Goal: Communication & Community: Share content

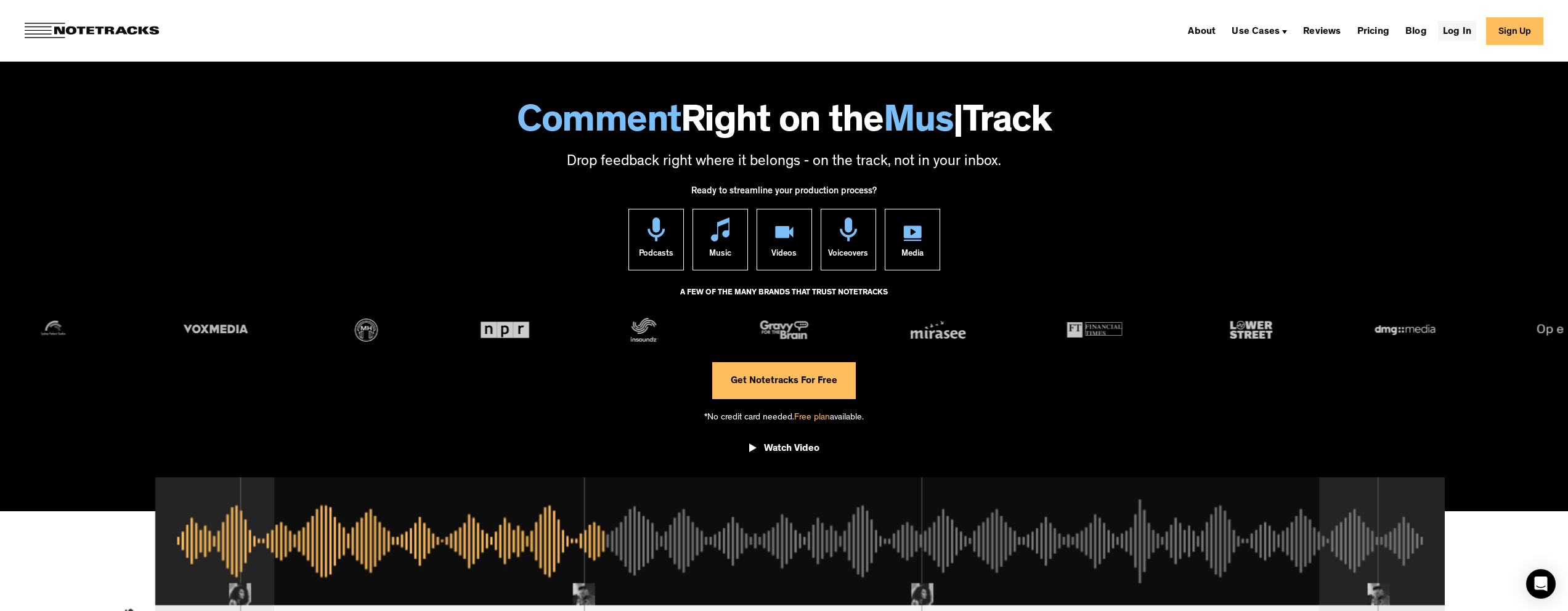
click at [1469, 40] on link "Log In" at bounding box center [1457, 30] width 38 height 19
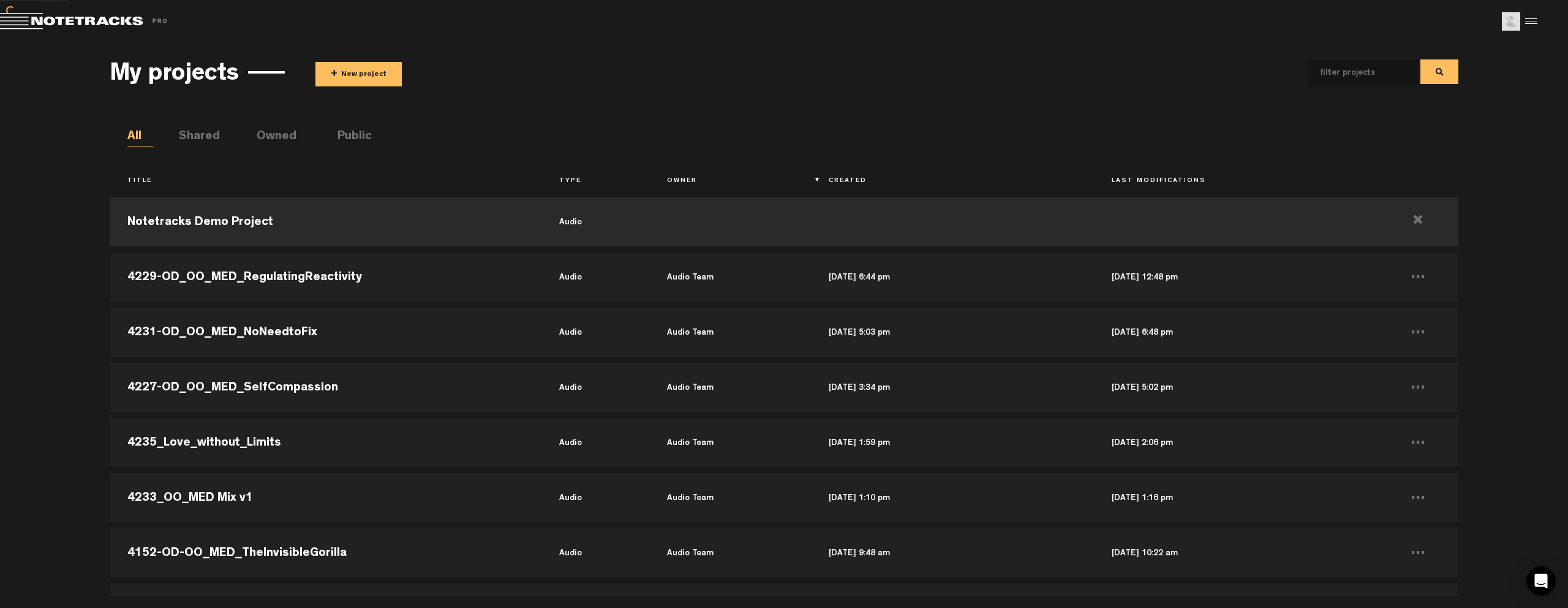
click at [367, 80] on button "+ New project" at bounding box center [358, 74] width 86 height 24
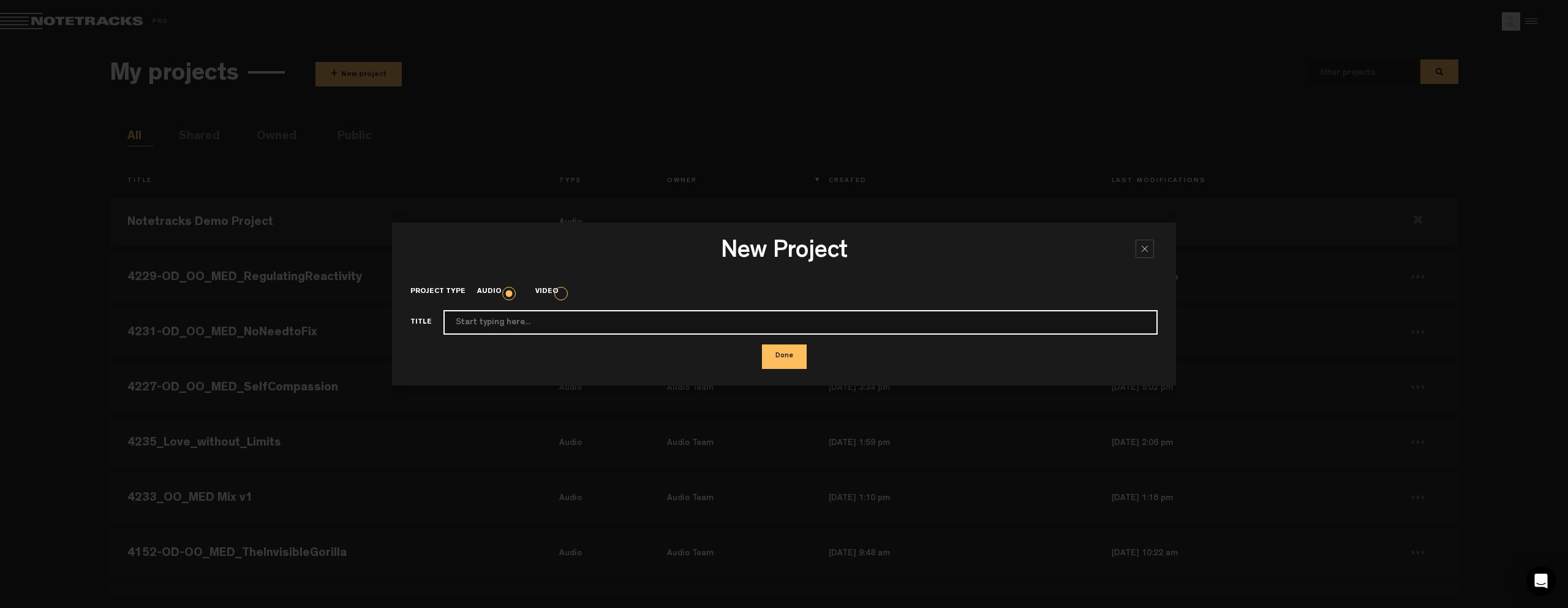
click at [558, 320] on input "Project type" at bounding box center [800, 322] width 714 height 24
paste input "4226_OD_MD_MED_Begin_Within"
type input "4226_OD_MD_MED_Begin_Within"
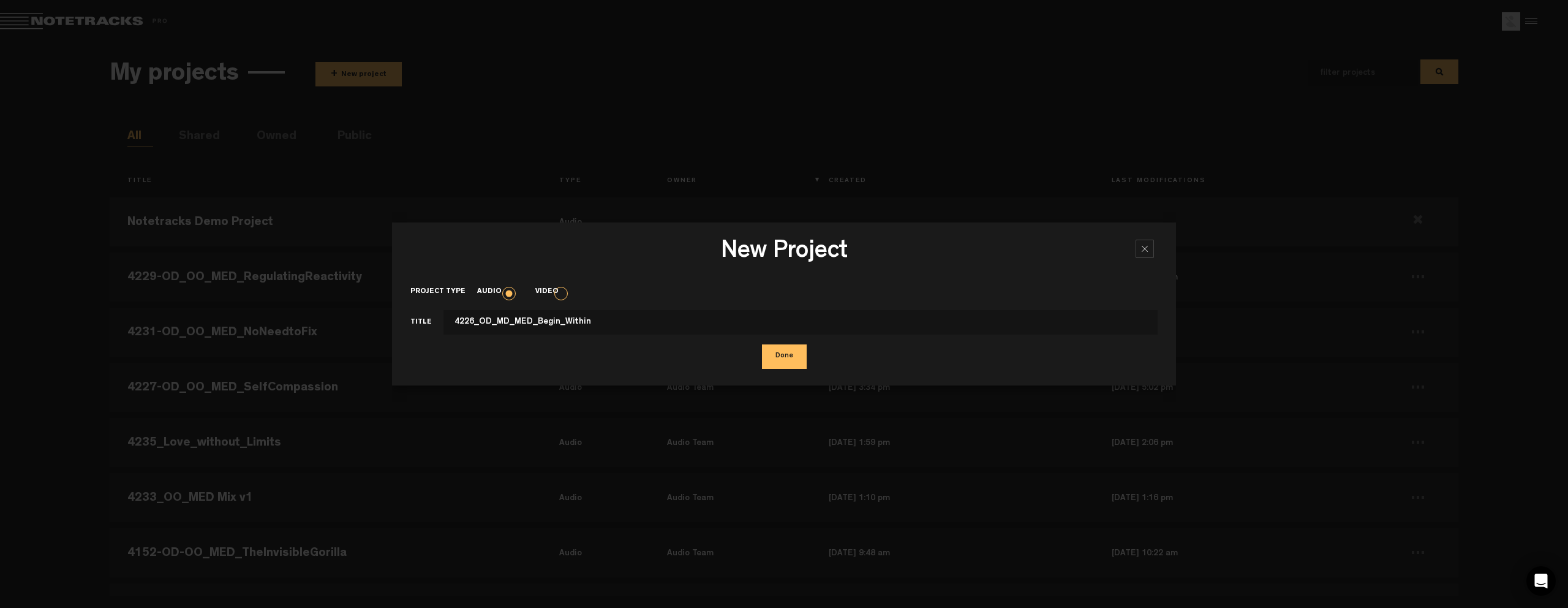
click at [770, 351] on button "Done" at bounding box center [784, 356] width 44 height 24
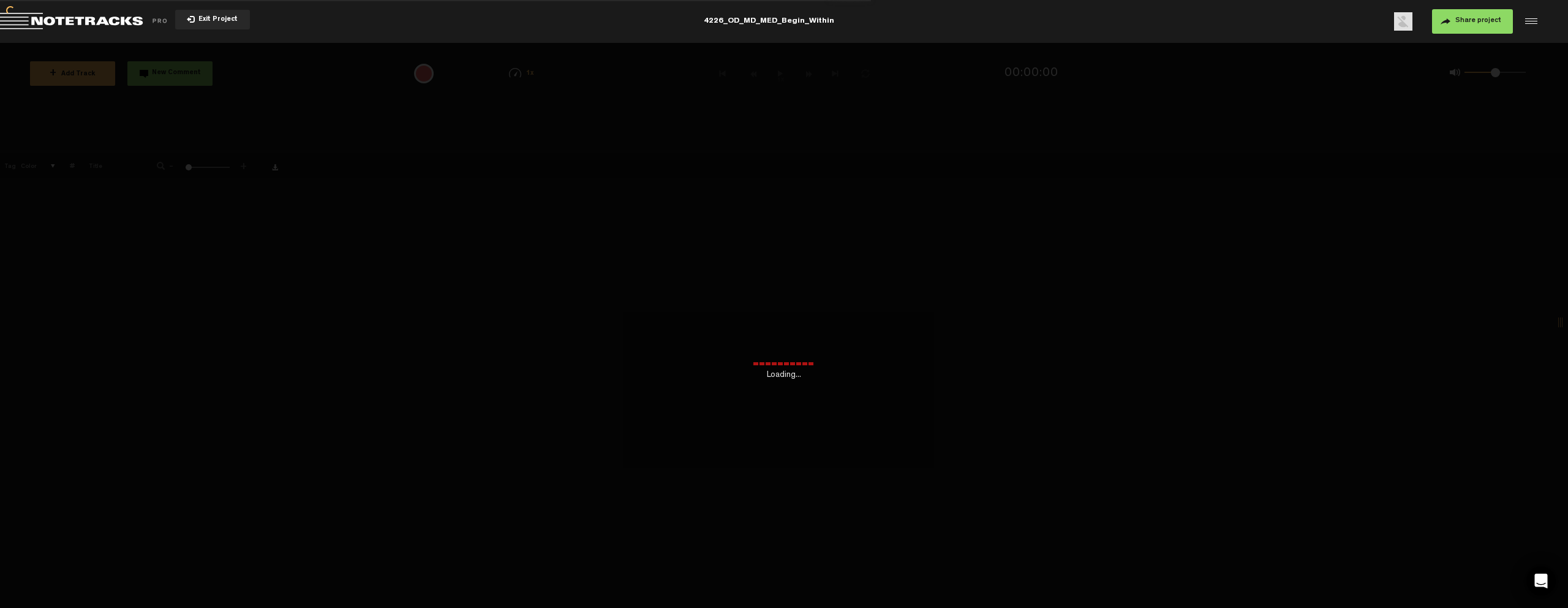
click at [517, 43] on div "Loading... + Add Track New Comment 1x 0.25x 0.5x 0.75x 1x 1.25x 1.5x 1.75x 2x A…" at bounding box center [784, 43] width 1568 height 0
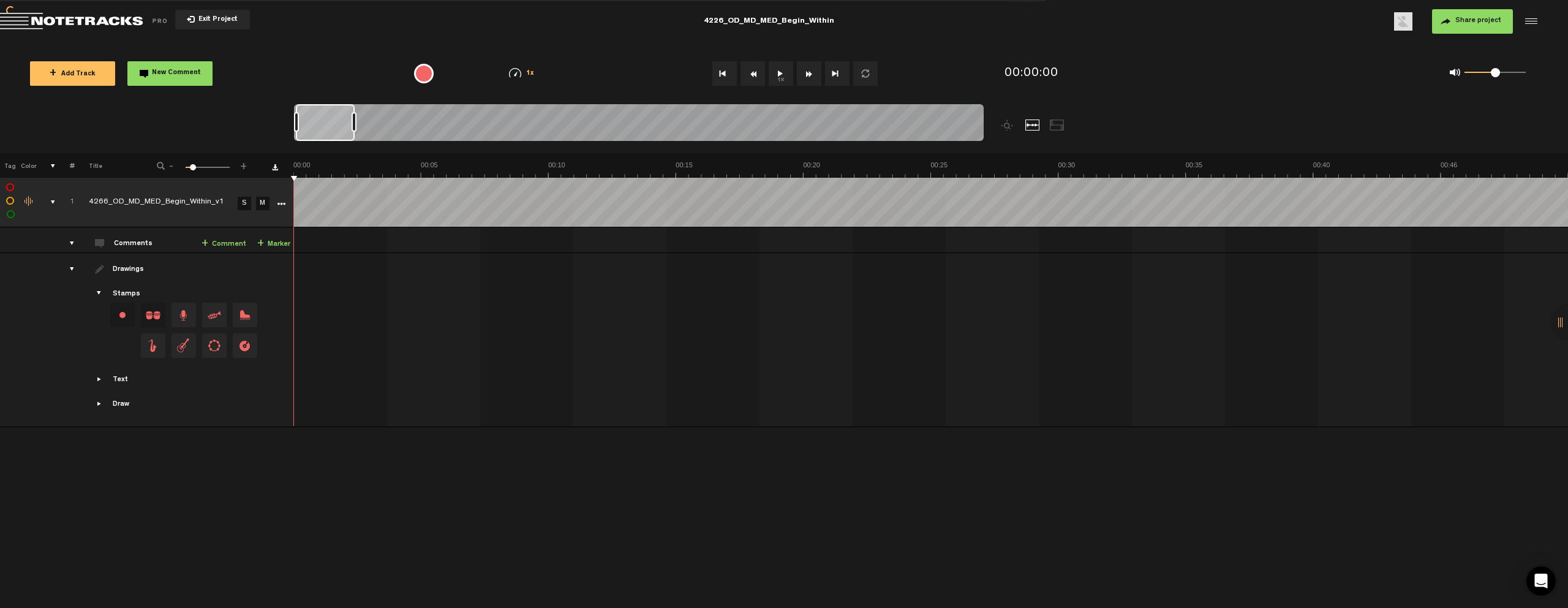
click at [1480, 28] on button "Share project" at bounding box center [1473, 21] width 81 height 24
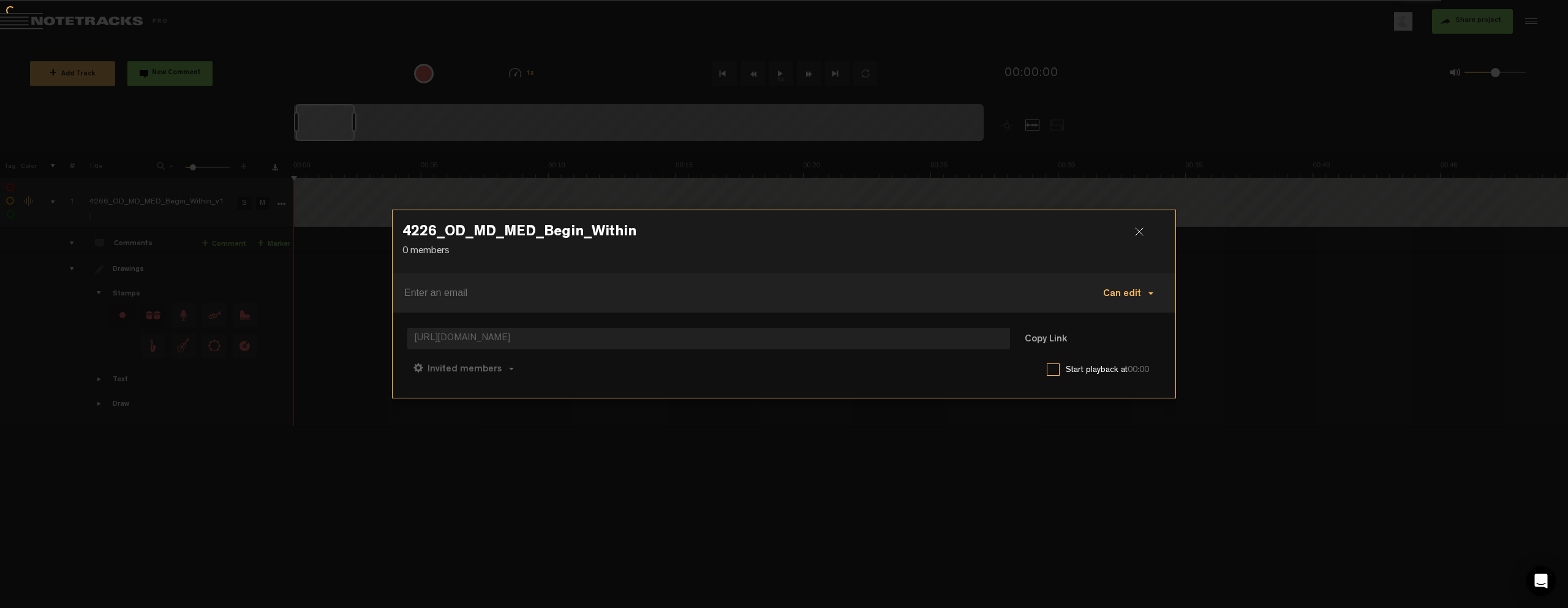
click at [1139, 291] on span "Can edit" at bounding box center [1122, 294] width 38 height 10
click at [502, 371] on button "Invited members" at bounding box center [464, 368] width 113 height 29
click at [483, 370] on link "Anyone" at bounding box center [465, 370] width 93 height 18
click at [1139, 232] on div at bounding box center [1144, 236] width 18 height 18
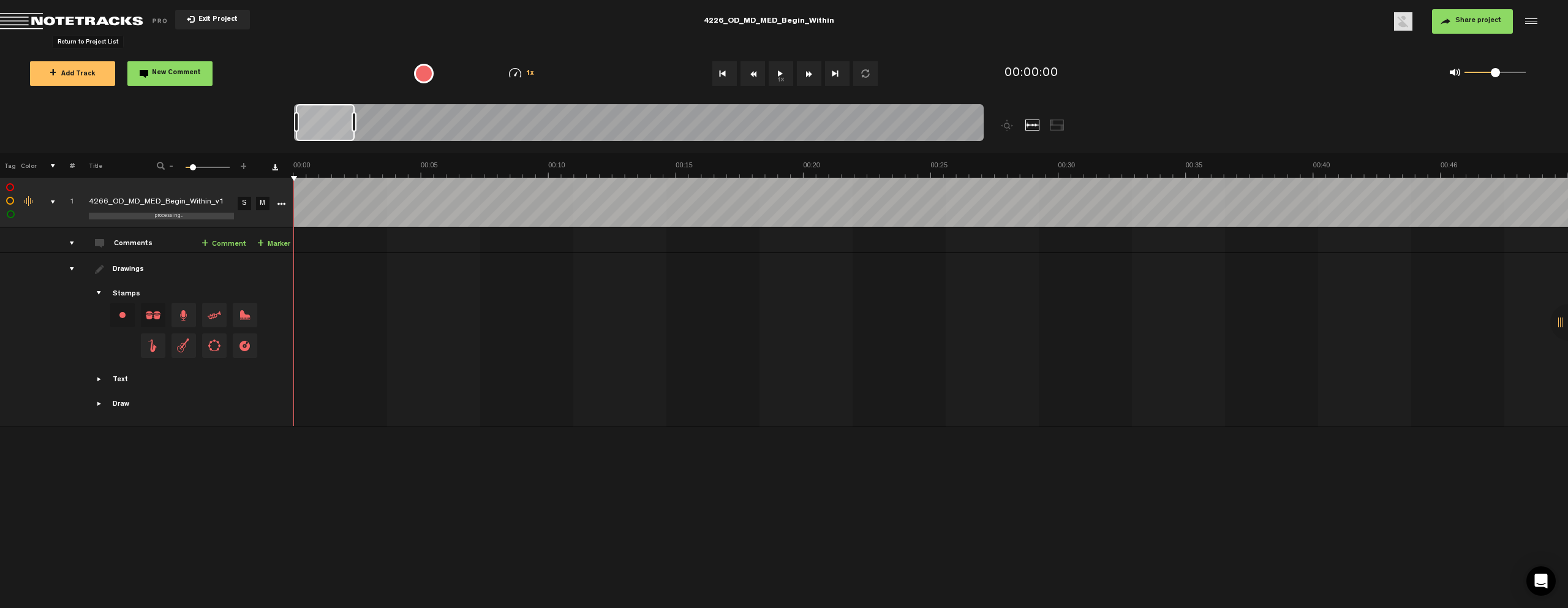
click at [105, 19] on span "Return to Project List" at bounding box center [85, 21] width 172 height 17
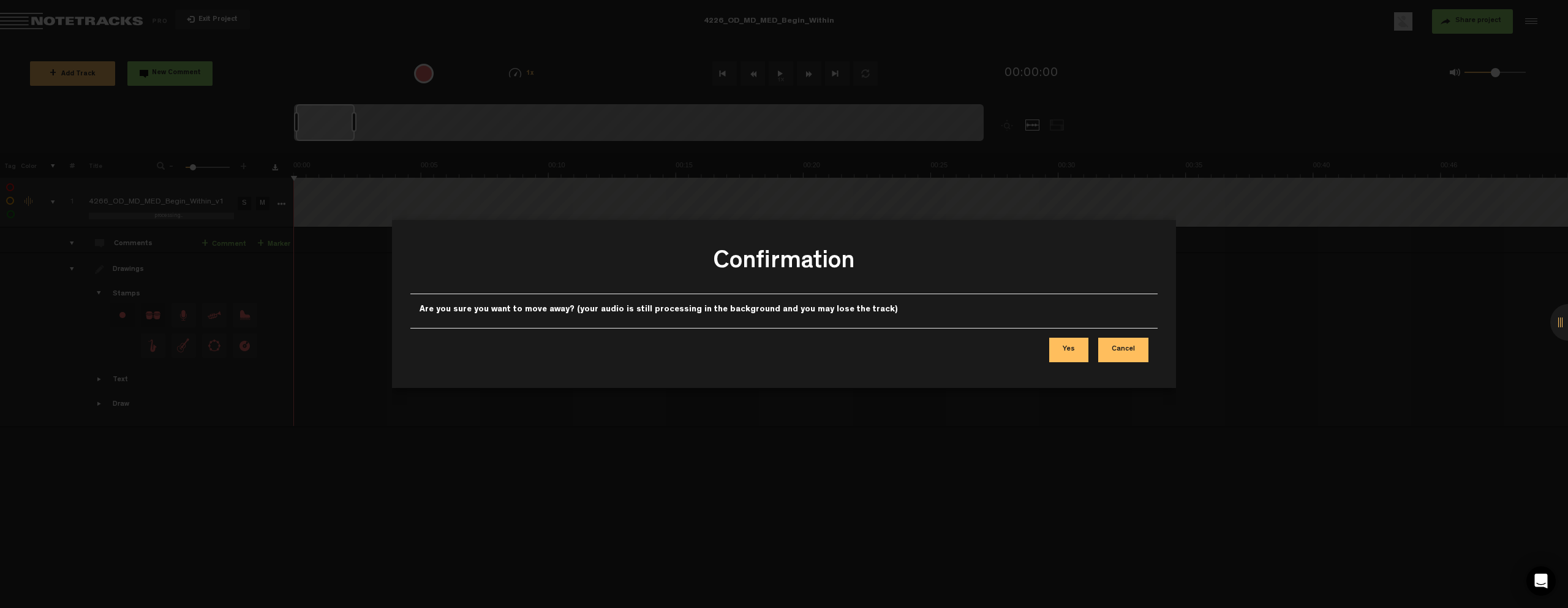
click at [1136, 350] on button "Cancel" at bounding box center [1123, 349] width 50 height 24
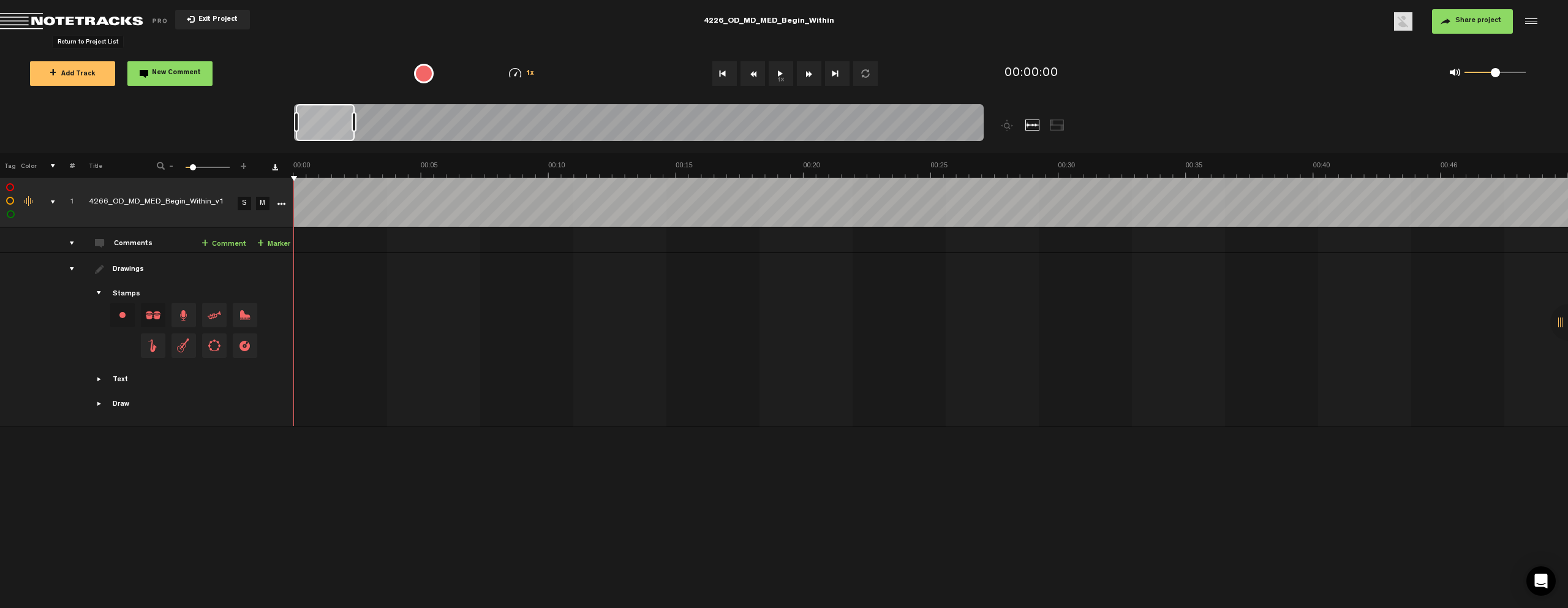
click at [85, 17] on span "Return to Project List" at bounding box center [85, 21] width 172 height 17
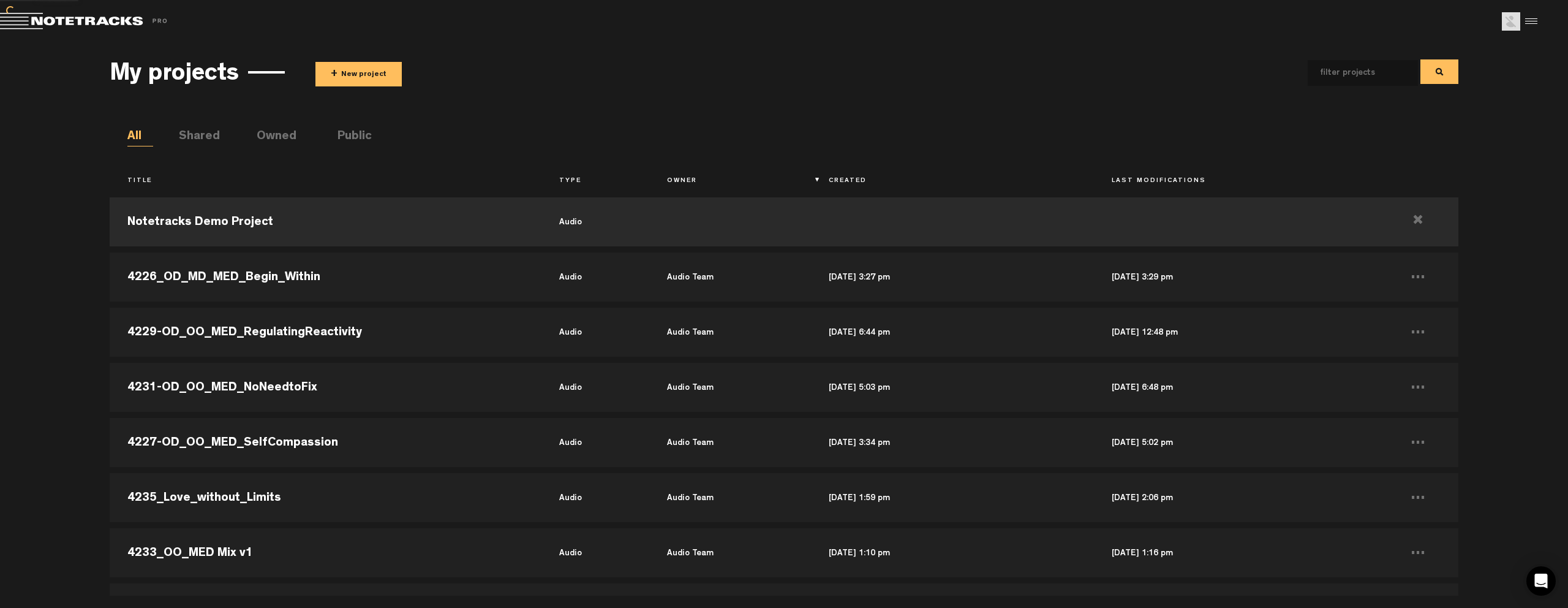
click at [380, 72] on button "+ New project" at bounding box center [358, 74] width 86 height 24
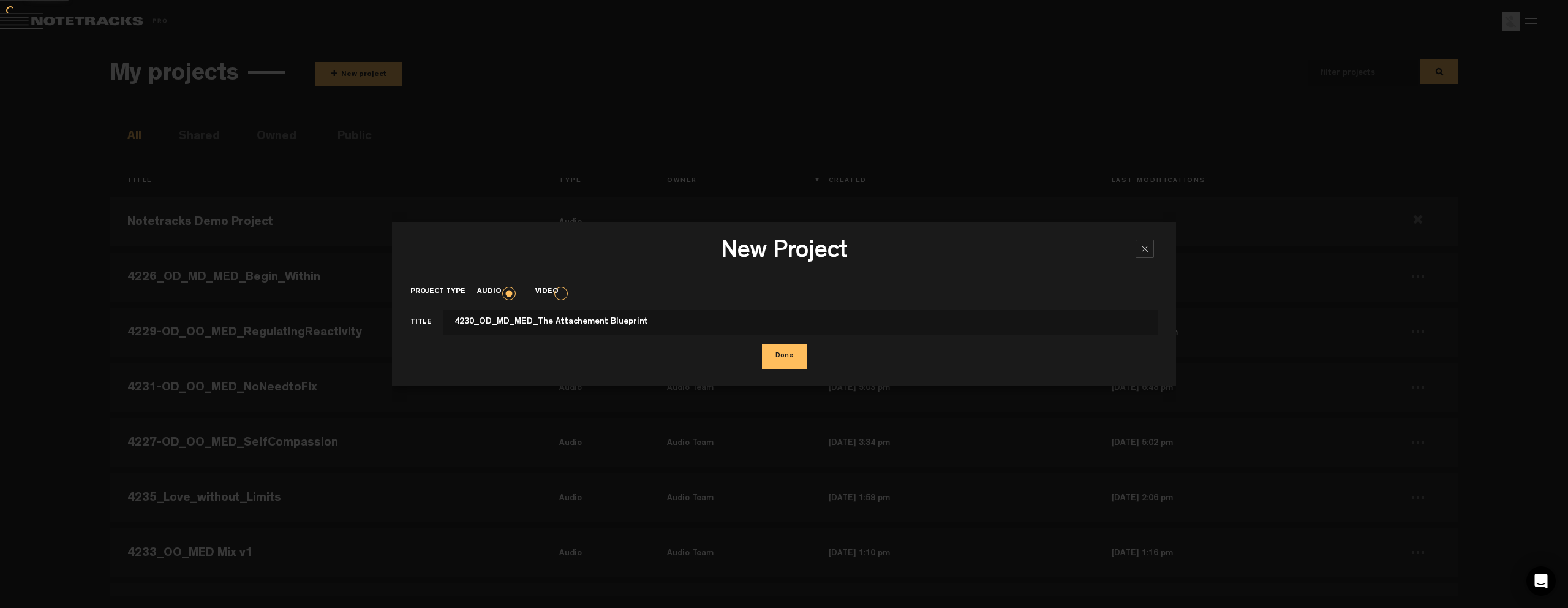
click at [546, 321] on input "4230_OD_MD_MED_The Attachement Blueprint" at bounding box center [800, 322] width 714 height 24
click at [603, 321] on input "4230_OD_MD_MED_The_Attachement Blueprint" at bounding box center [800, 322] width 714 height 24
type input "4230_OD_MD_MED_The_Attachement_Blueprint"
click at [792, 363] on button "Done" at bounding box center [784, 356] width 44 height 24
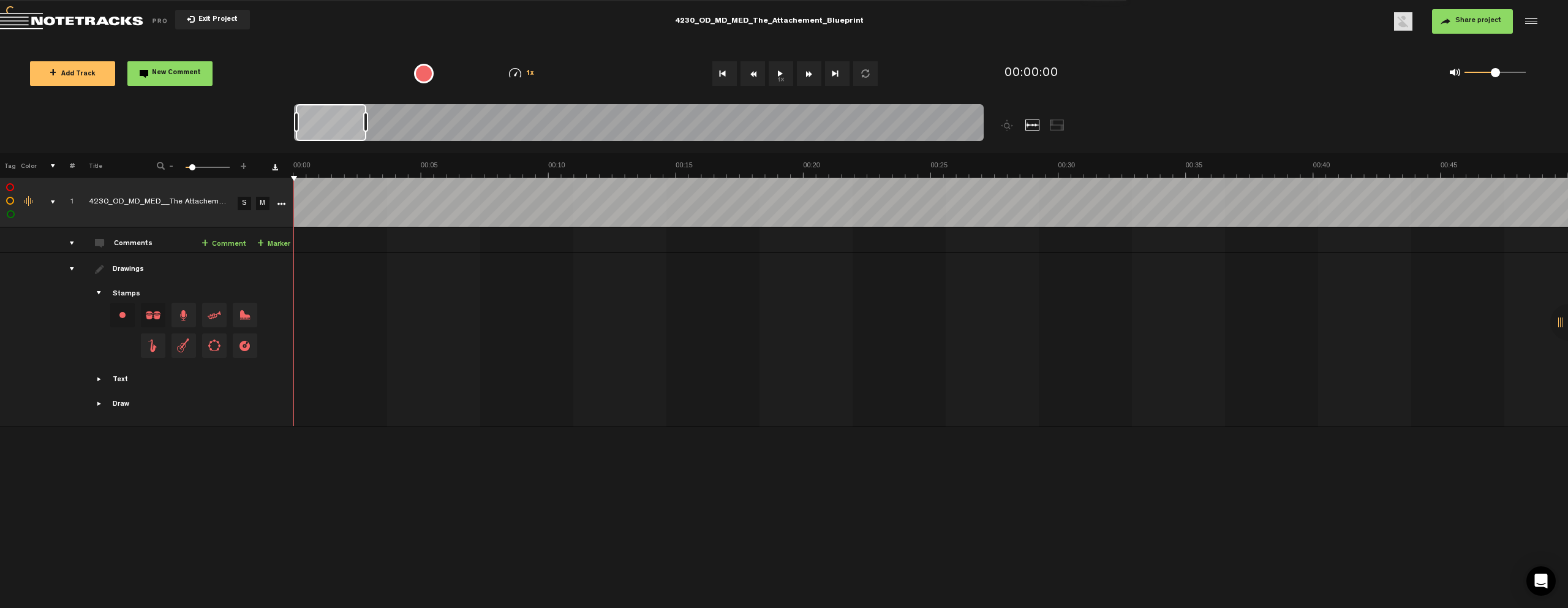
click at [1473, 24] on span "Share project" at bounding box center [1478, 20] width 46 height 8
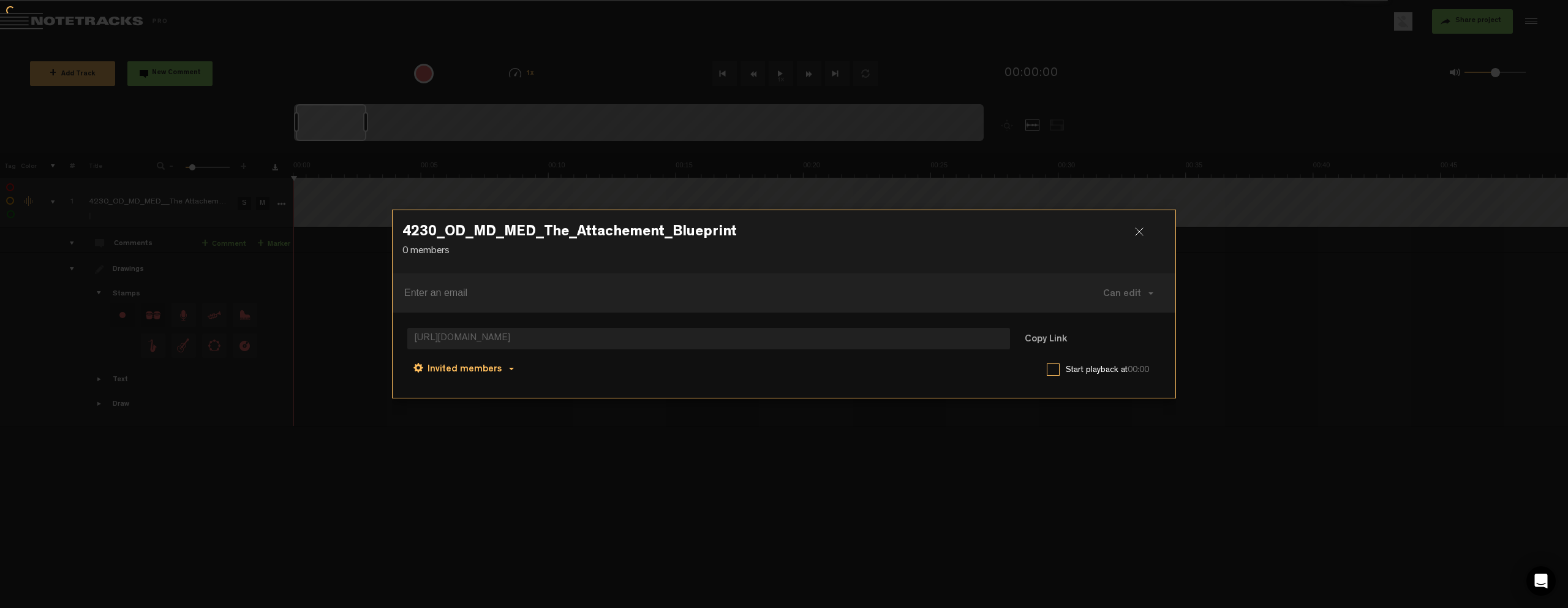
click at [509, 368] on span at bounding box center [512, 368] width 5 height 3
click at [486, 371] on link "Anyone" at bounding box center [465, 370] width 93 height 18
click at [1036, 336] on button "Copy Link" at bounding box center [1046, 339] width 67 height 24
